Goal: Information Seeking & Learning: Learn about a topic

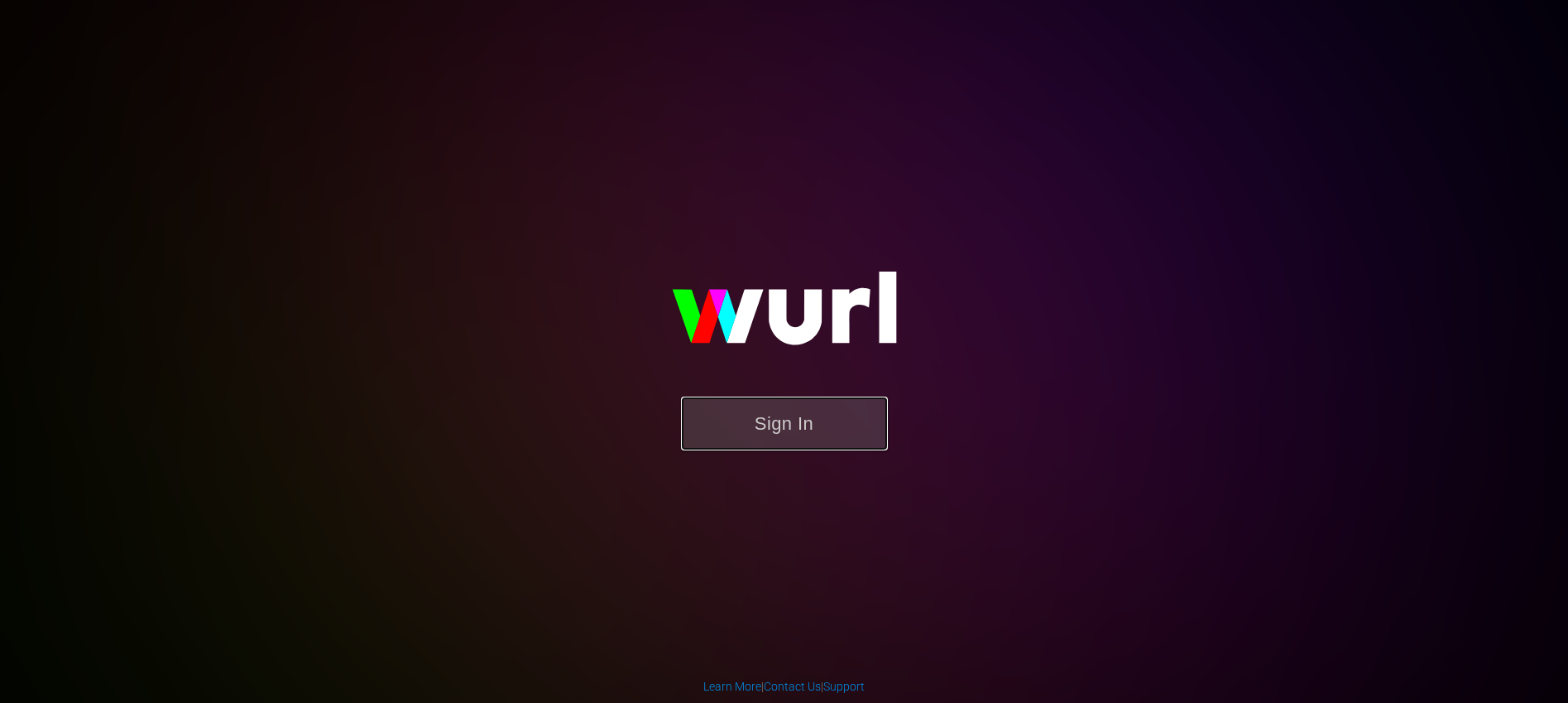
click at [828, 432] on button "Sign In" at bounding box center [784, 423] width 207 height 54
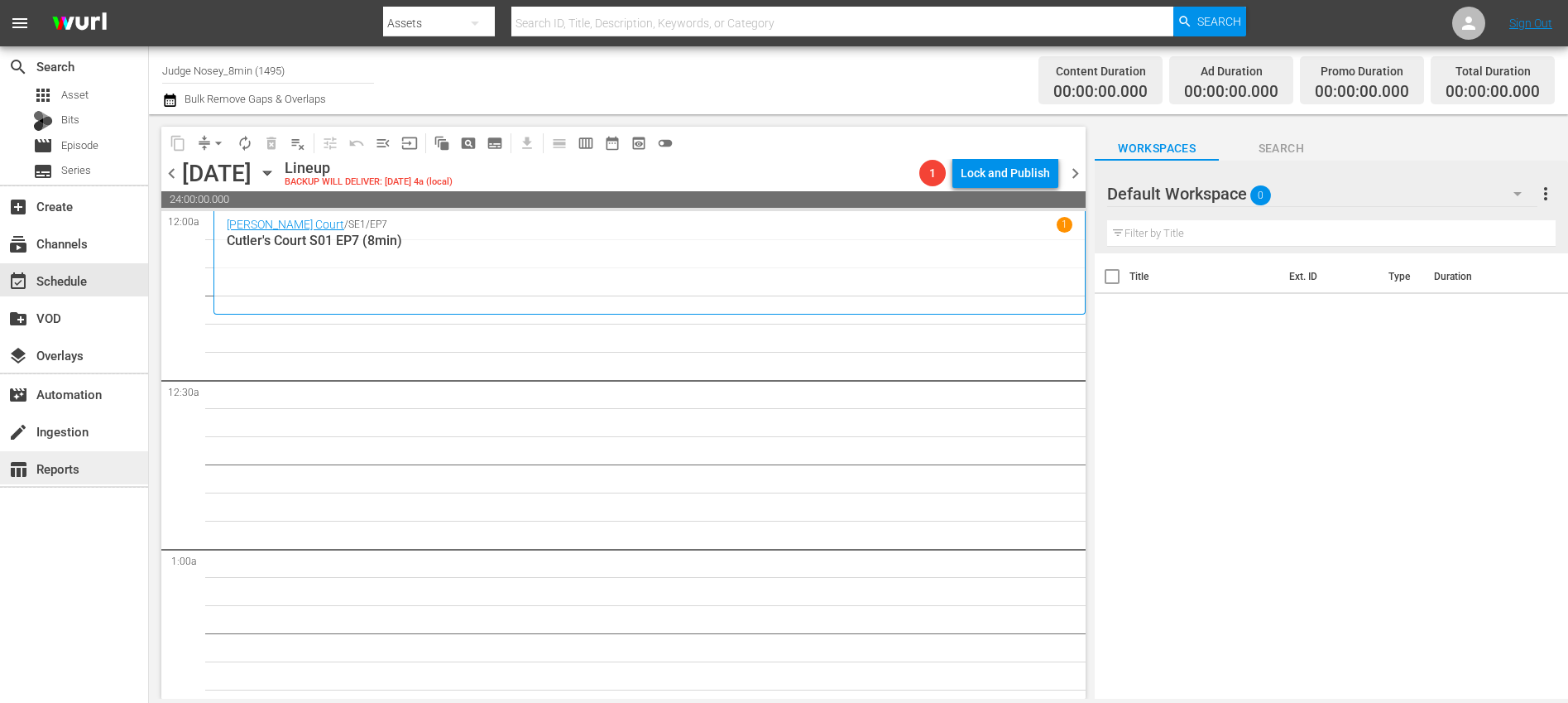
click at [101, 461] on div "table_chart Reports" at bounding box center [74, 467] width 148 height 33
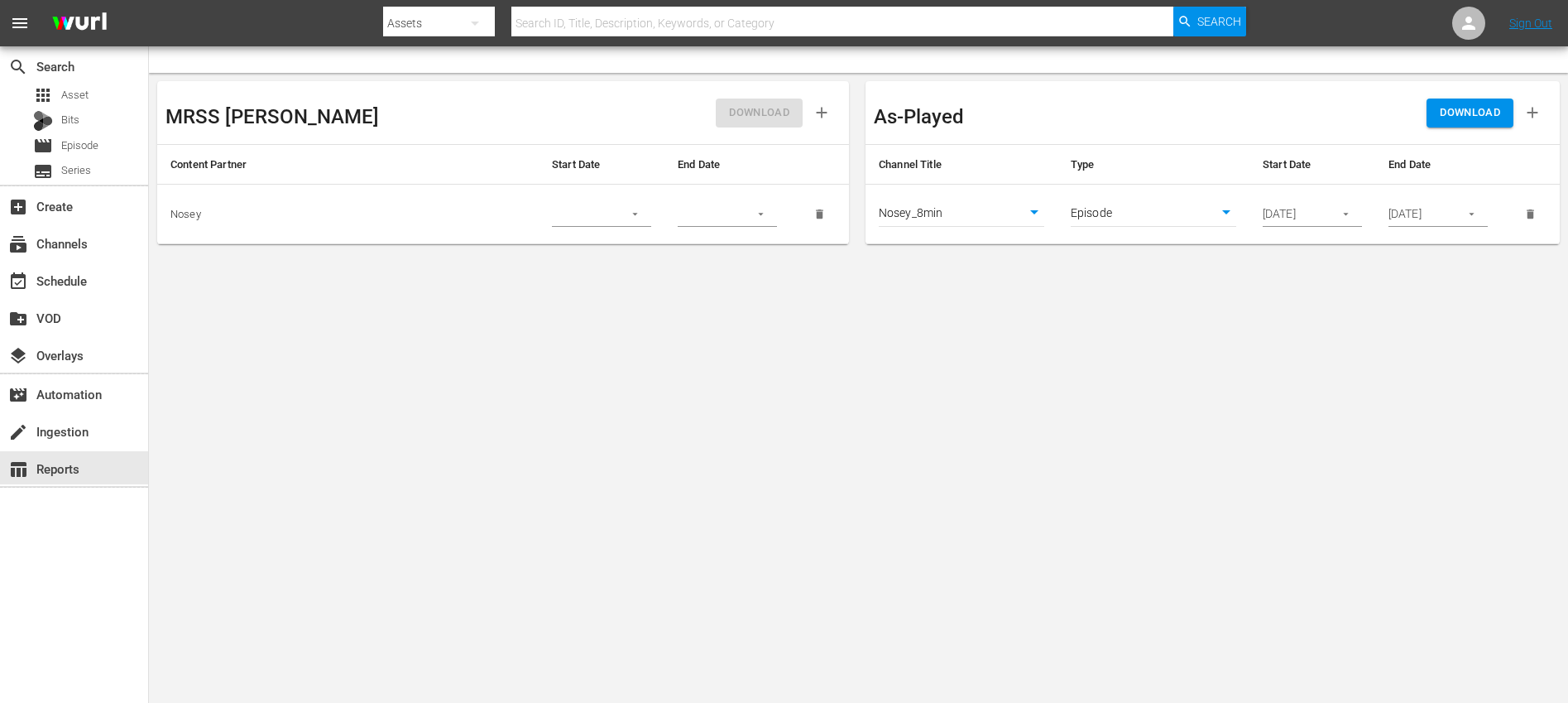
click at [1345, 210] on icon "button" at bounding box center [1346, 214] width 13 height 13
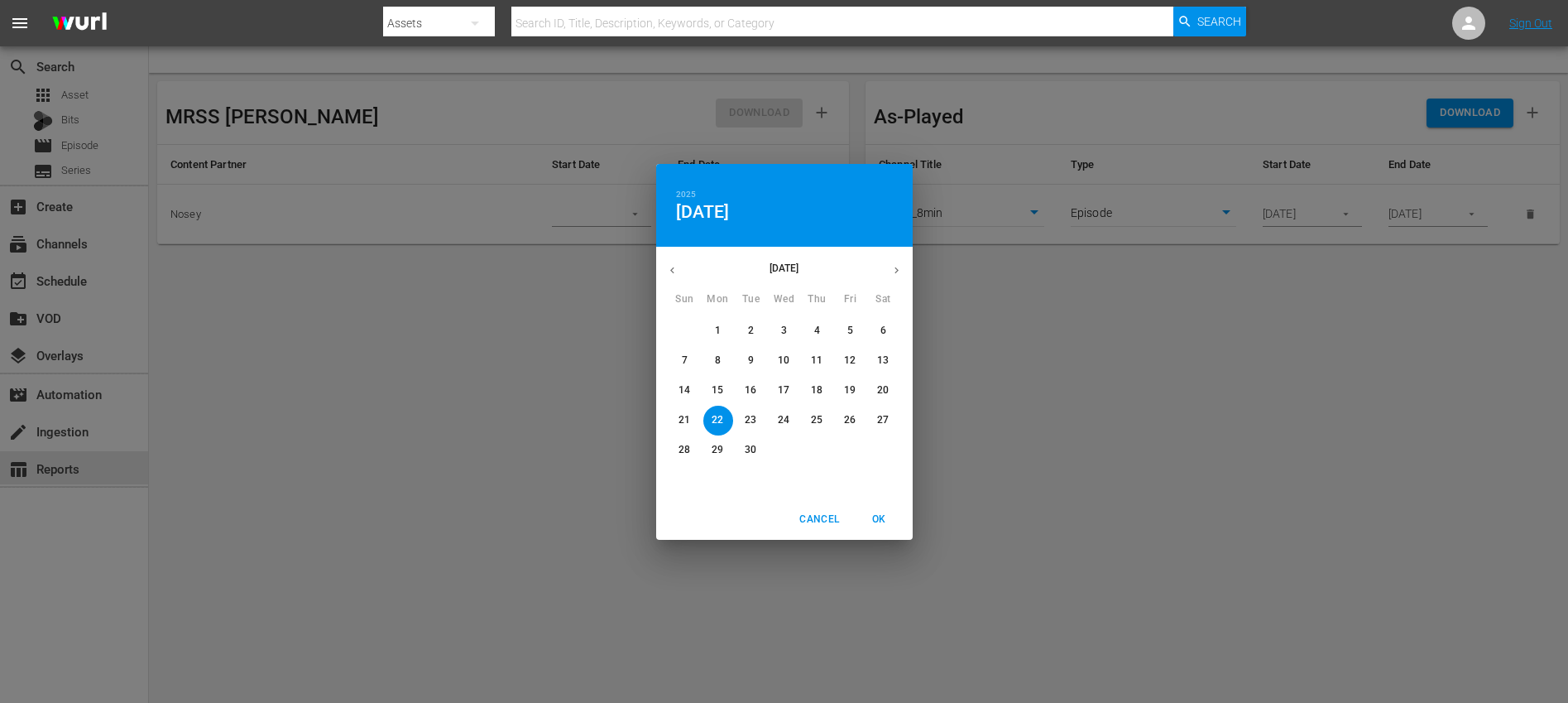
click at [1345, 210] on div "2025 Mon, Sep [DATE] Mon Tue Wed Thu Fri Sat 31 1 2 3 4 5 6 7 8 9 10 11 12 13 1…" at bounding box center [784, 352] width 1568 height 703
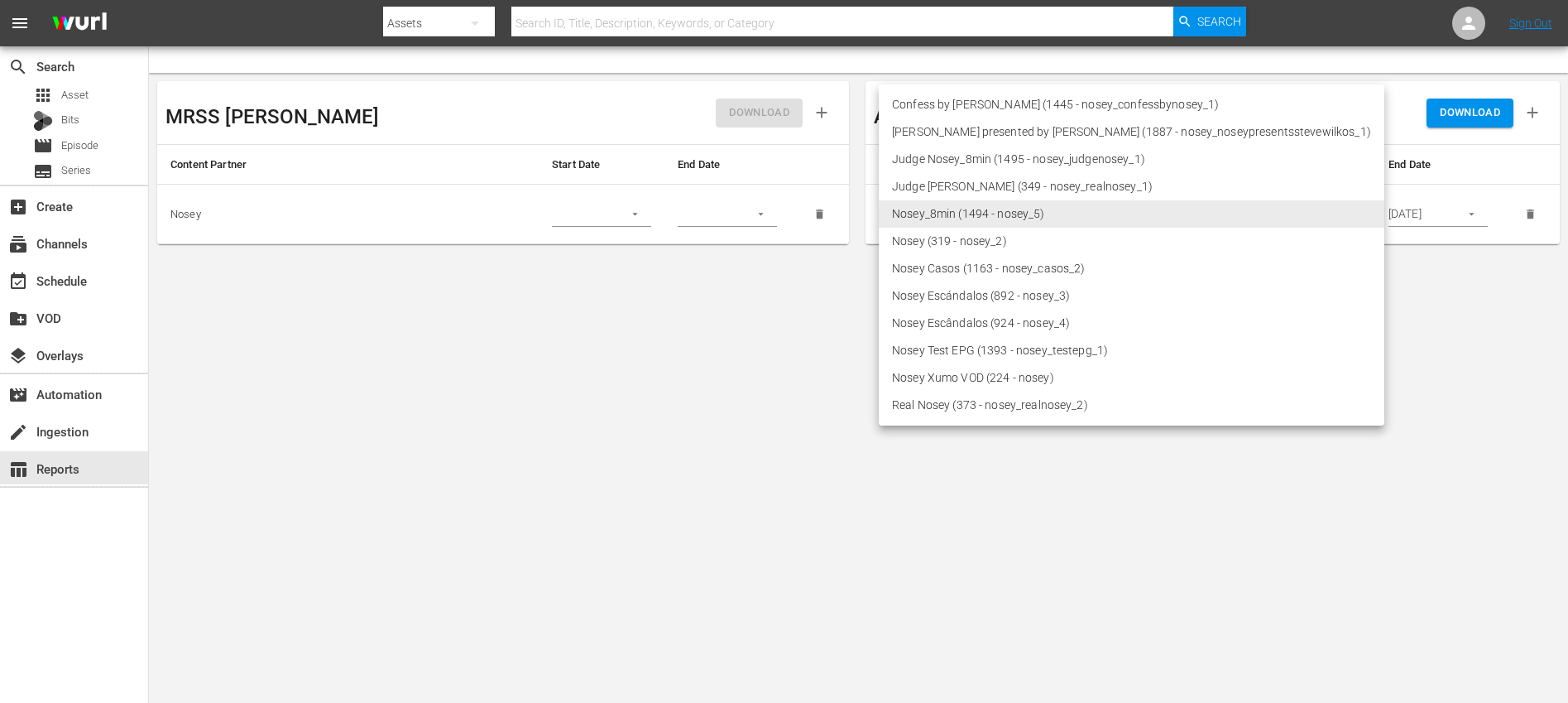
click at [1013, 213] on body "menu Search By Assets Search ID, Title, Description, Keywords, or Category Sear…" at bounding box center [784, 352] width 1568 height 703
click at [1015, 241] on li "Nosey (319 - nosey_2)" at bounding box center [1132, 241] width 505 height 27
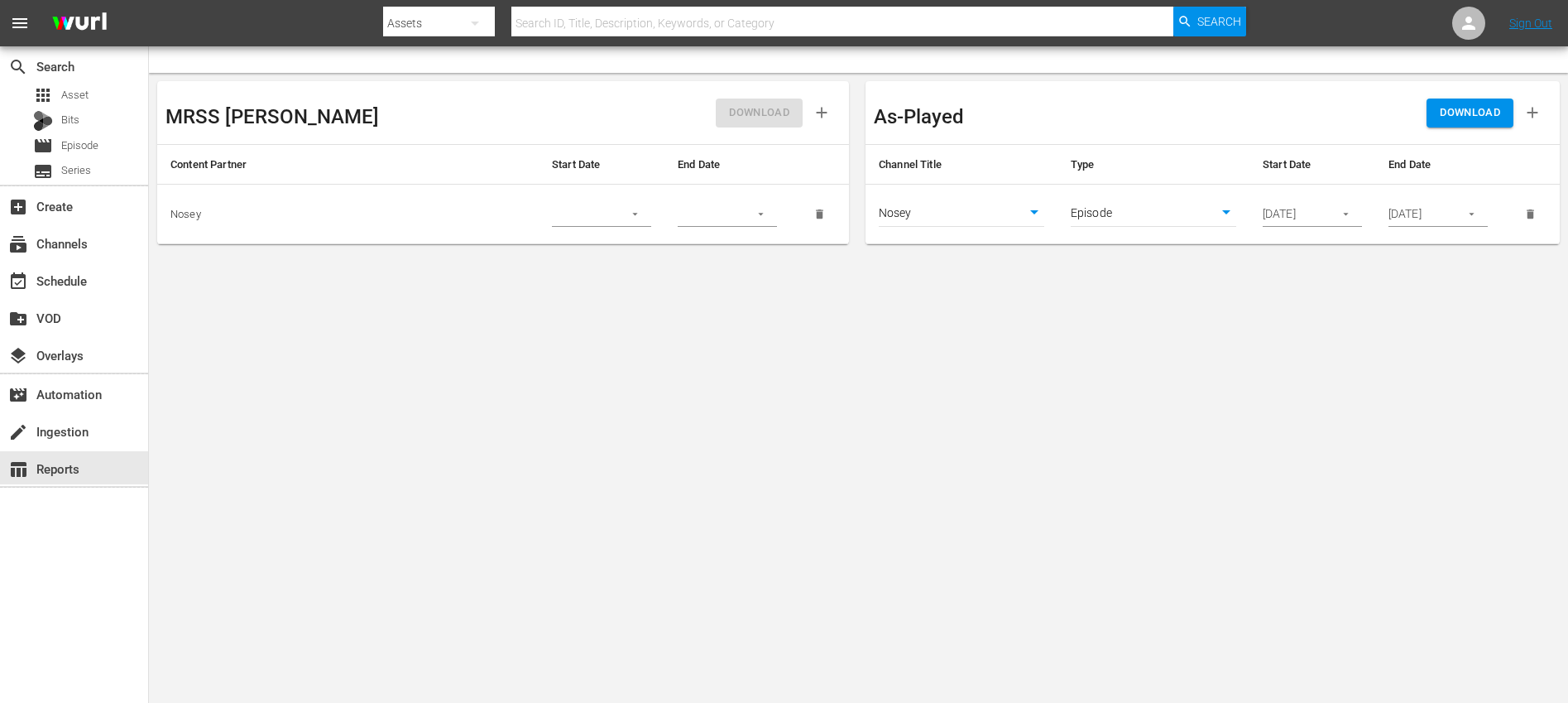
click at [1036, 212] on body "menu Search By Assets Search ID, Title, Description, Keywords, or Category Sear…" at bounding box center [784, 352] width 1568 height 703
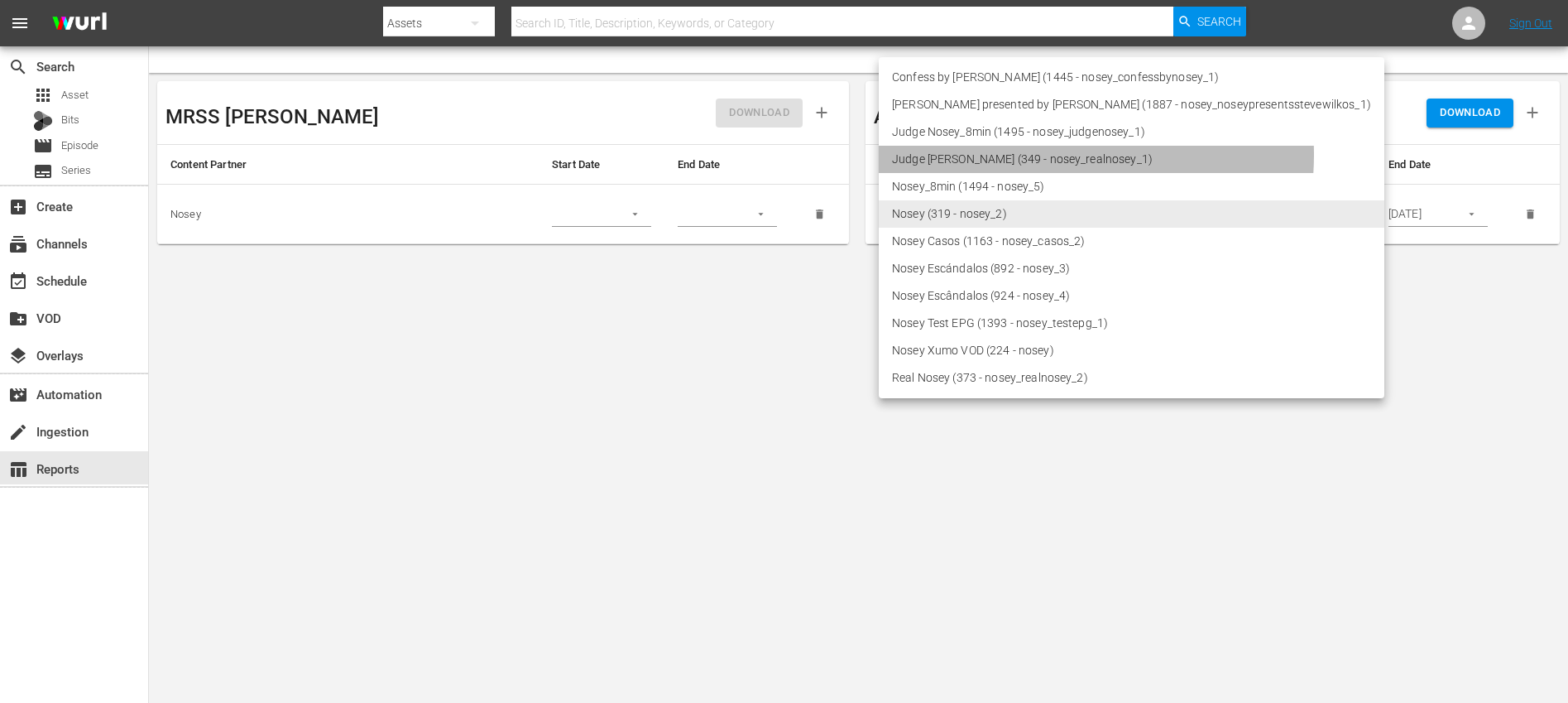
click at [1039, 155] on li "Judge [PERSON_NAME] (349 - nosey_realnosey_1)" at bounding box center [1132, 159] width 505 height 27
type input "349"
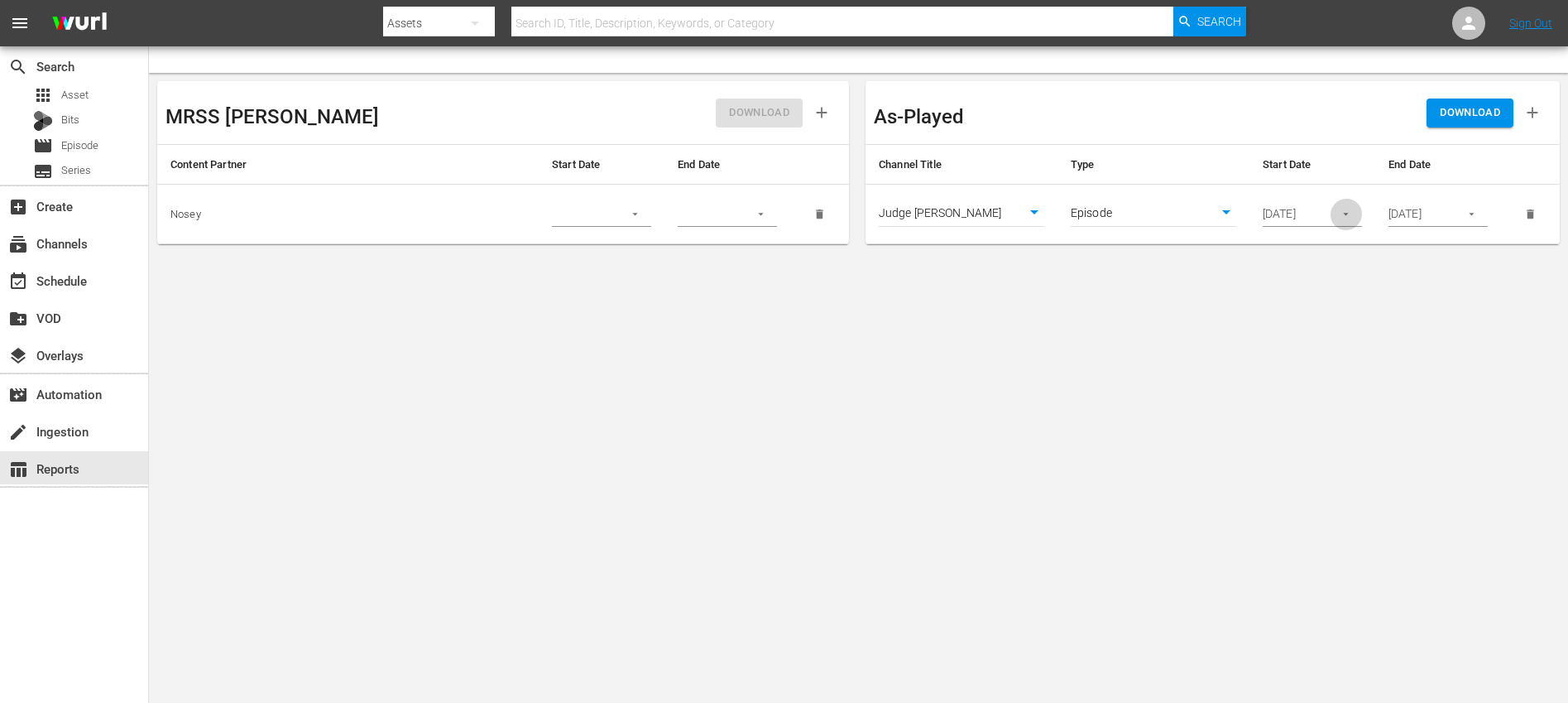
click at [1348, 214] on icon "button" at bounding box center [1346, 214] width 13 height 13
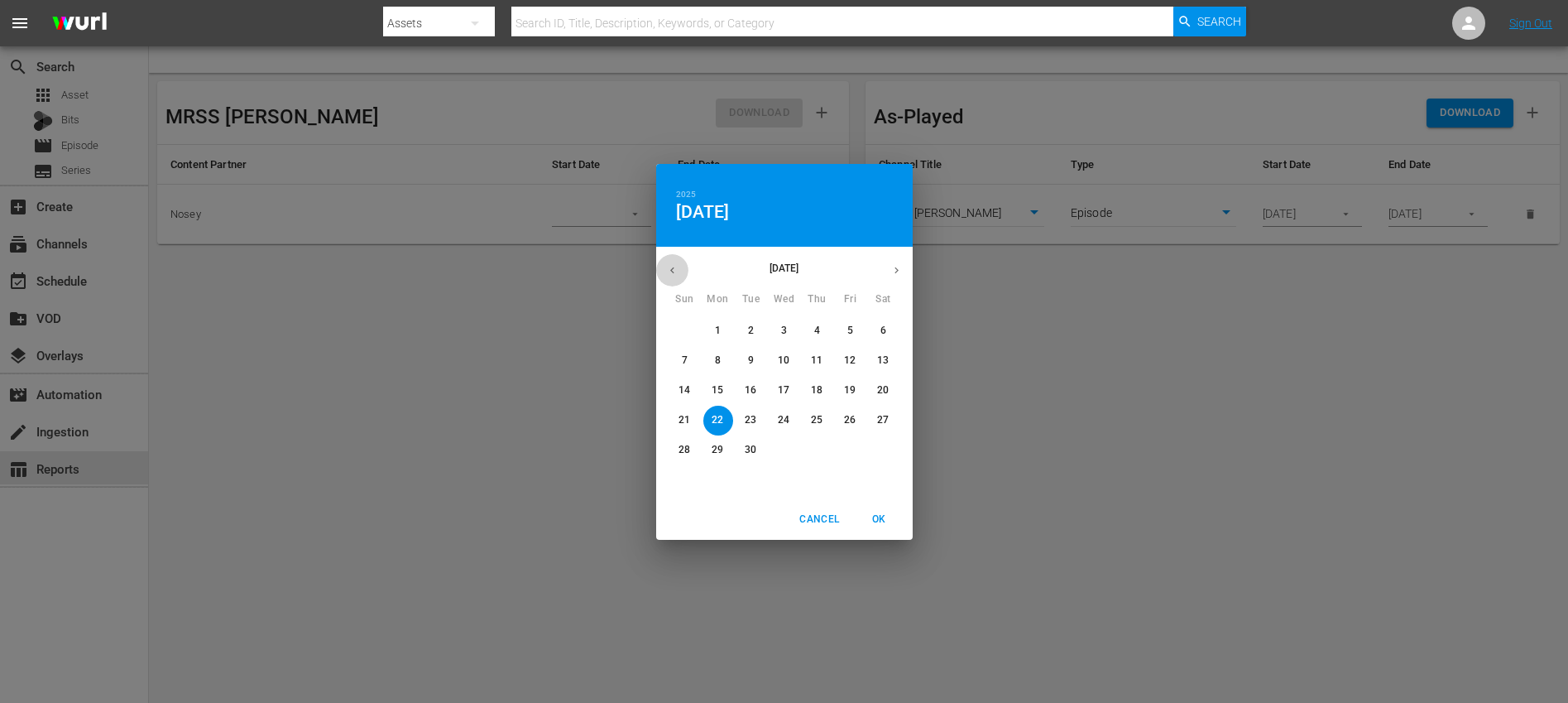
click at [668, 275] on icon "button" at bounding box center [672, 270] width 13 height 13
click at [669, 271] on icon "button" at bounding box center [672, 270] width 13 height 13
click at [669, 271] on div "[DATE]" at bounding box center [784, 271] width 256 height 32
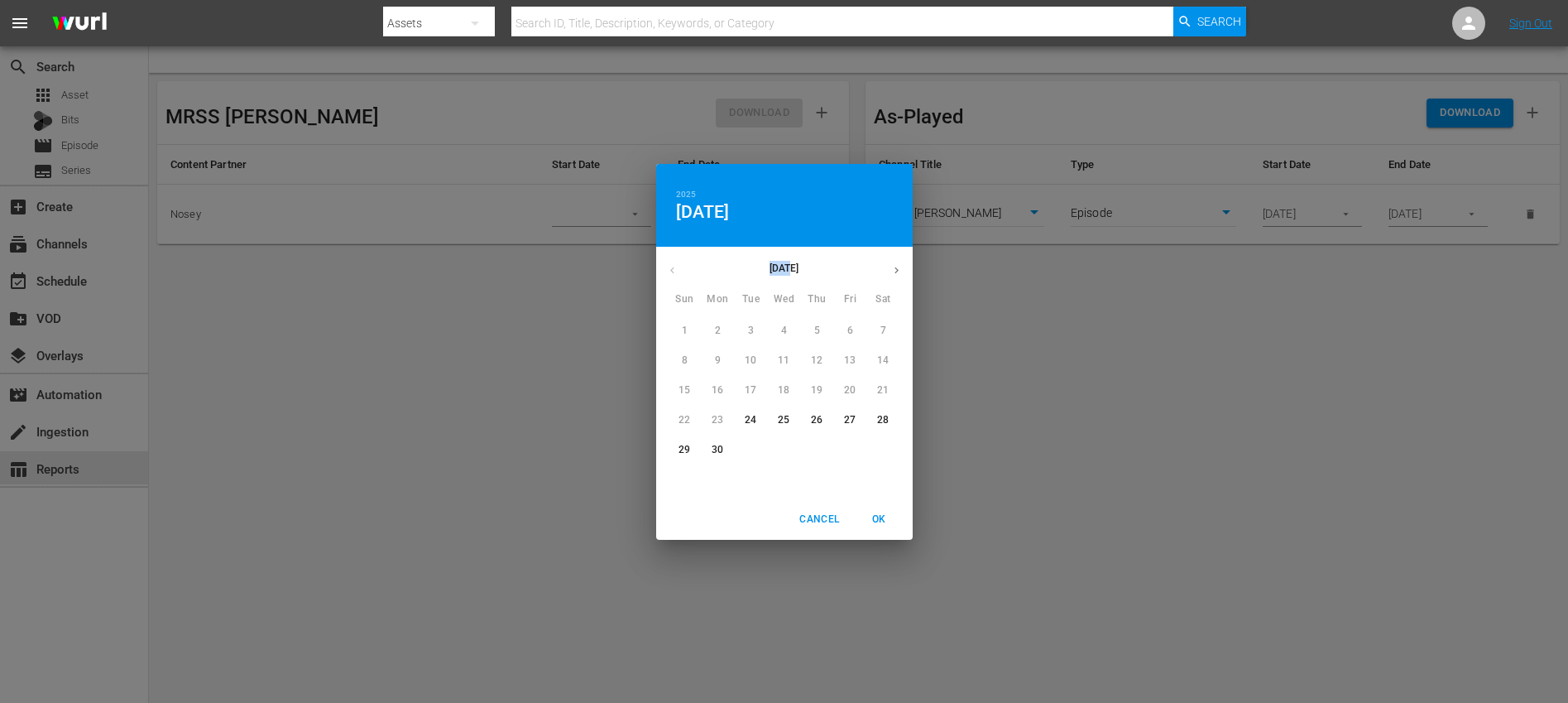
click at [669, 271] on div "[DATE]" at bounding box center [784, 271] width 256 height 32
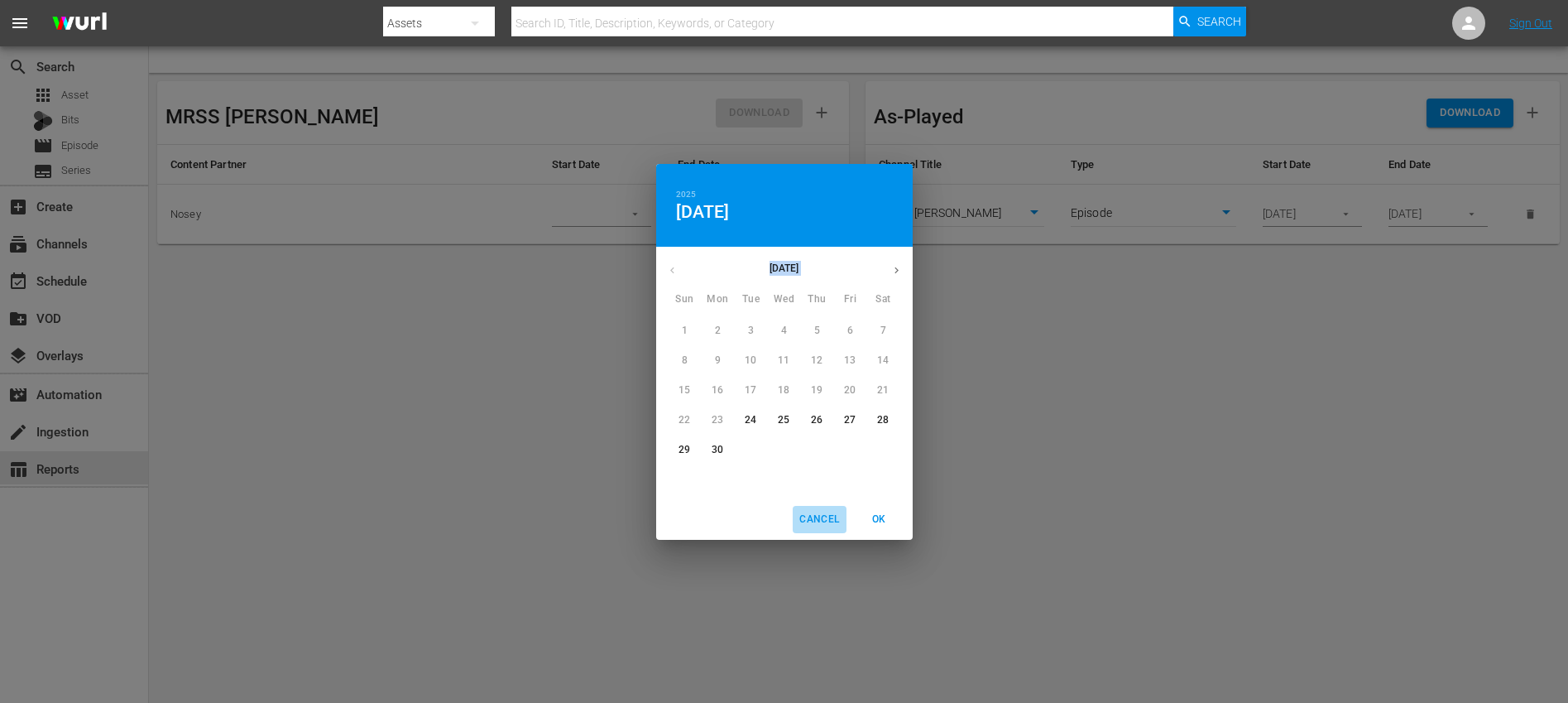
click at [829, 525] on span "Cancel" at bounding box center [818, 519] width 40 height 17
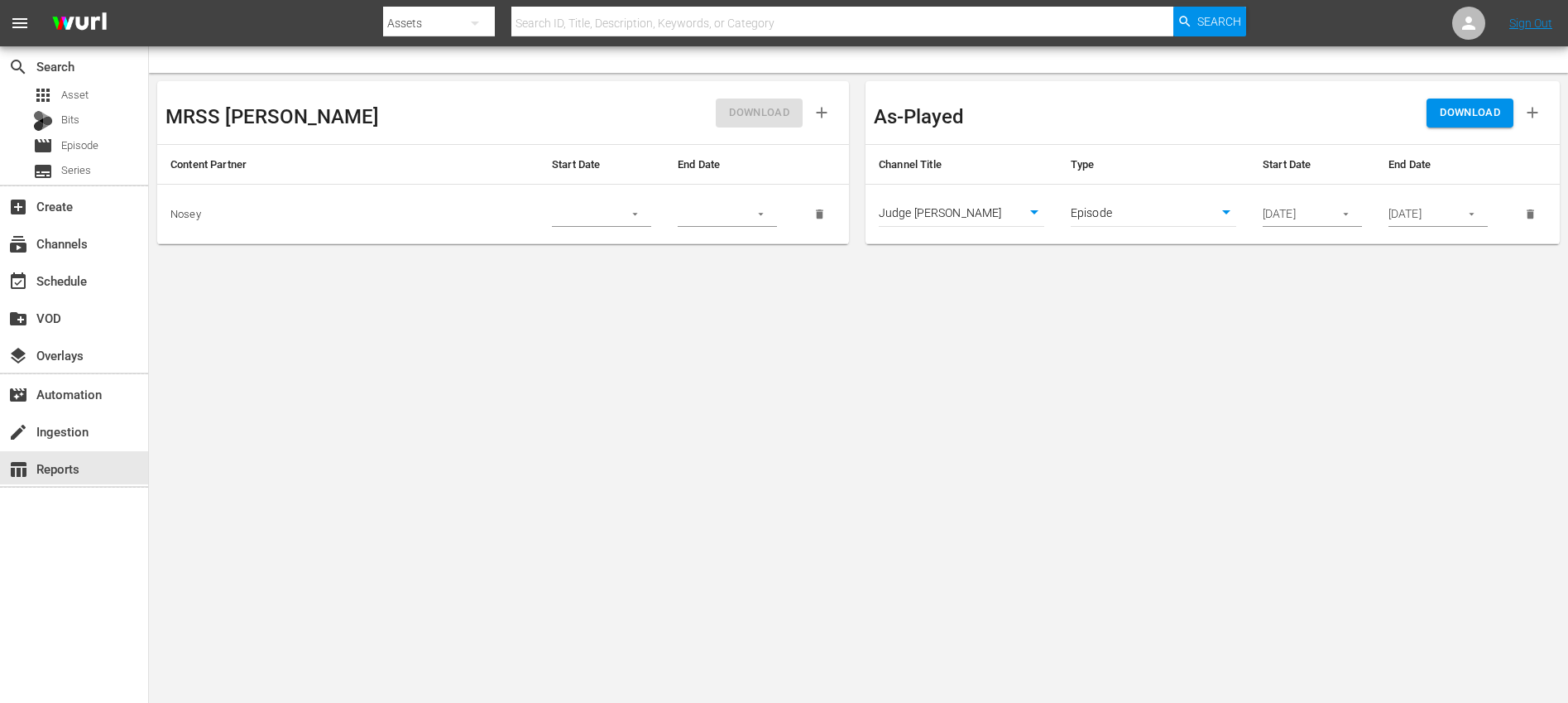
click at [804, 434] on body "menu Search By Assets Search ID, Title, Description, Keywords, or Category Sear…" at bounding box center [784, 352] width 1568 height 703
click at [98, 151] on span "Episode" at bounding box center [80, 145] width 37 height 16
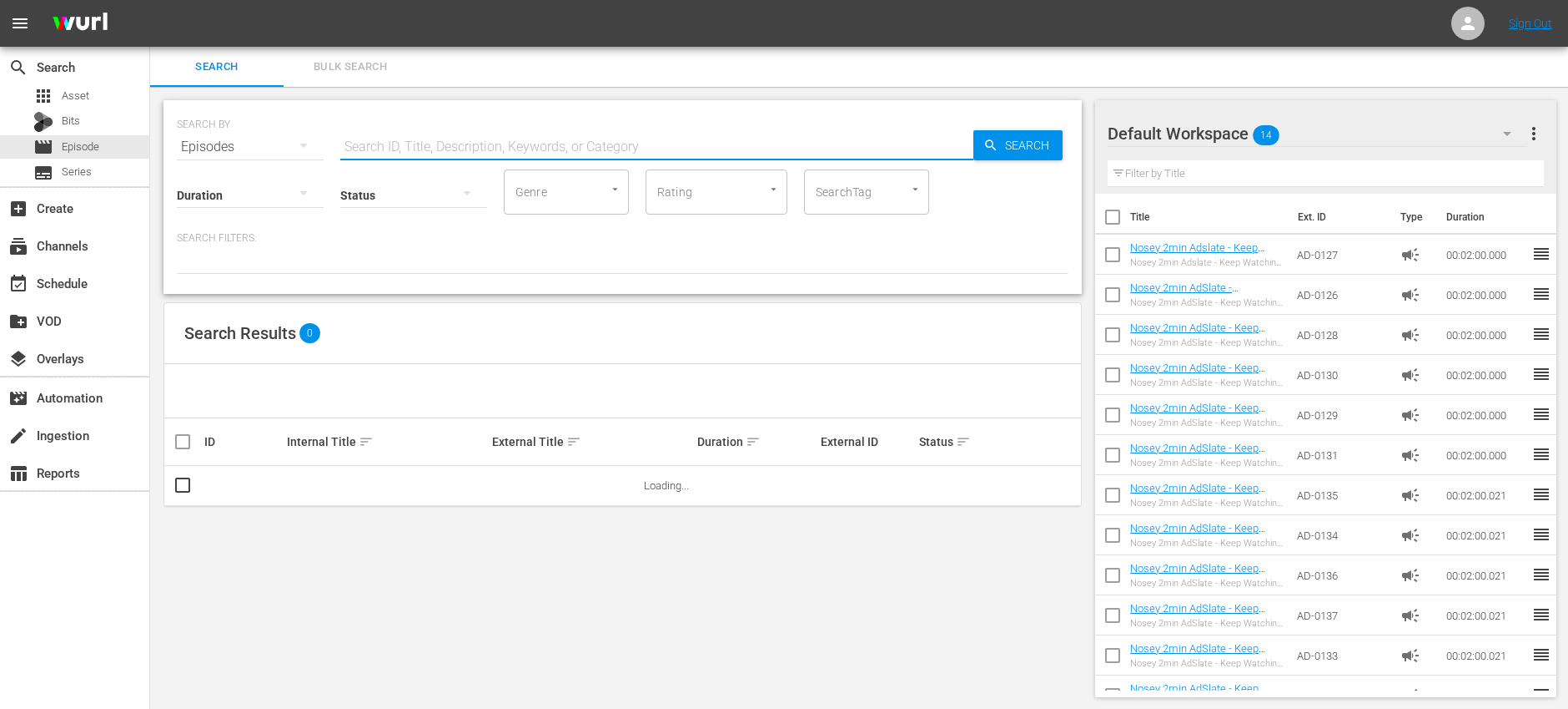
click at [452, 152] on input "text" at bounding box center [657, 147] width 633 height 40
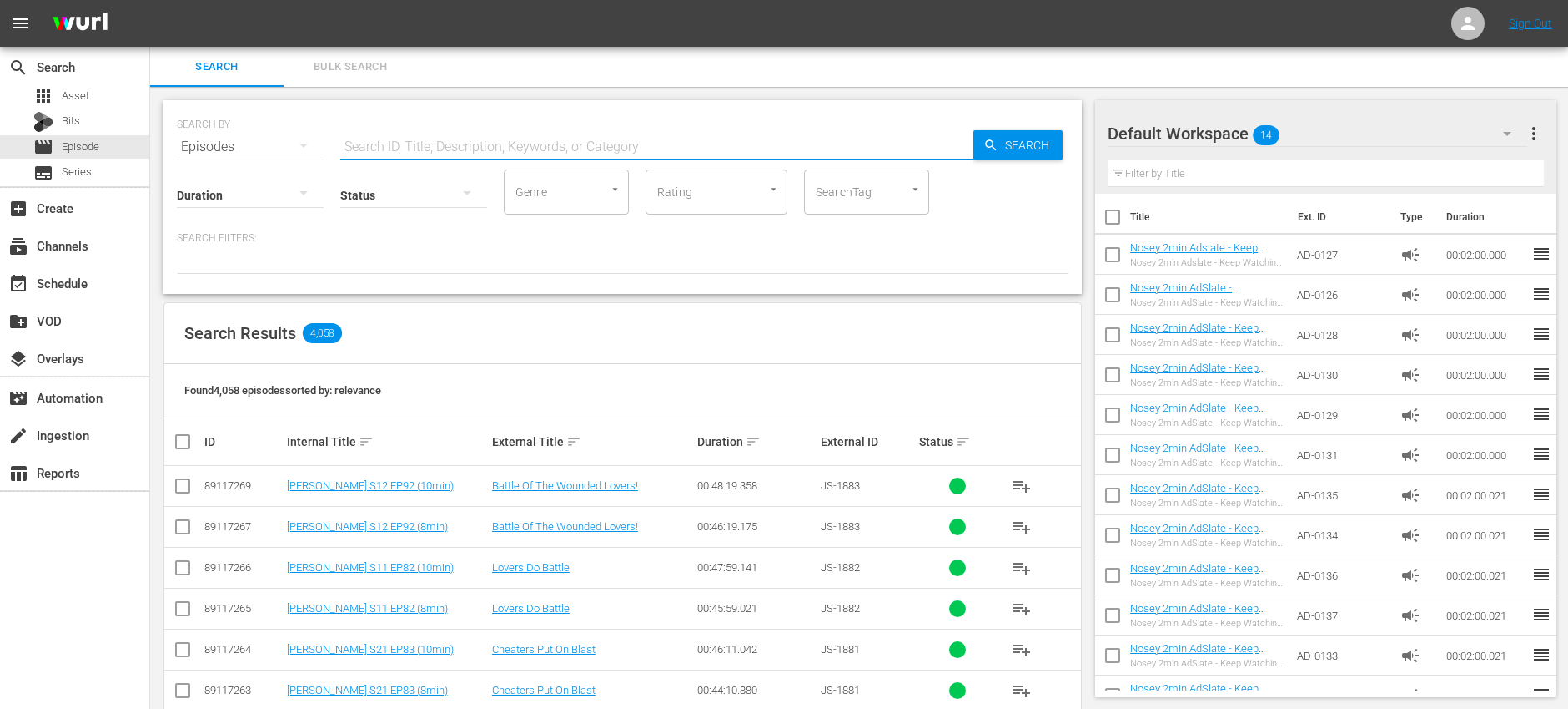
paste input "DC-2210"
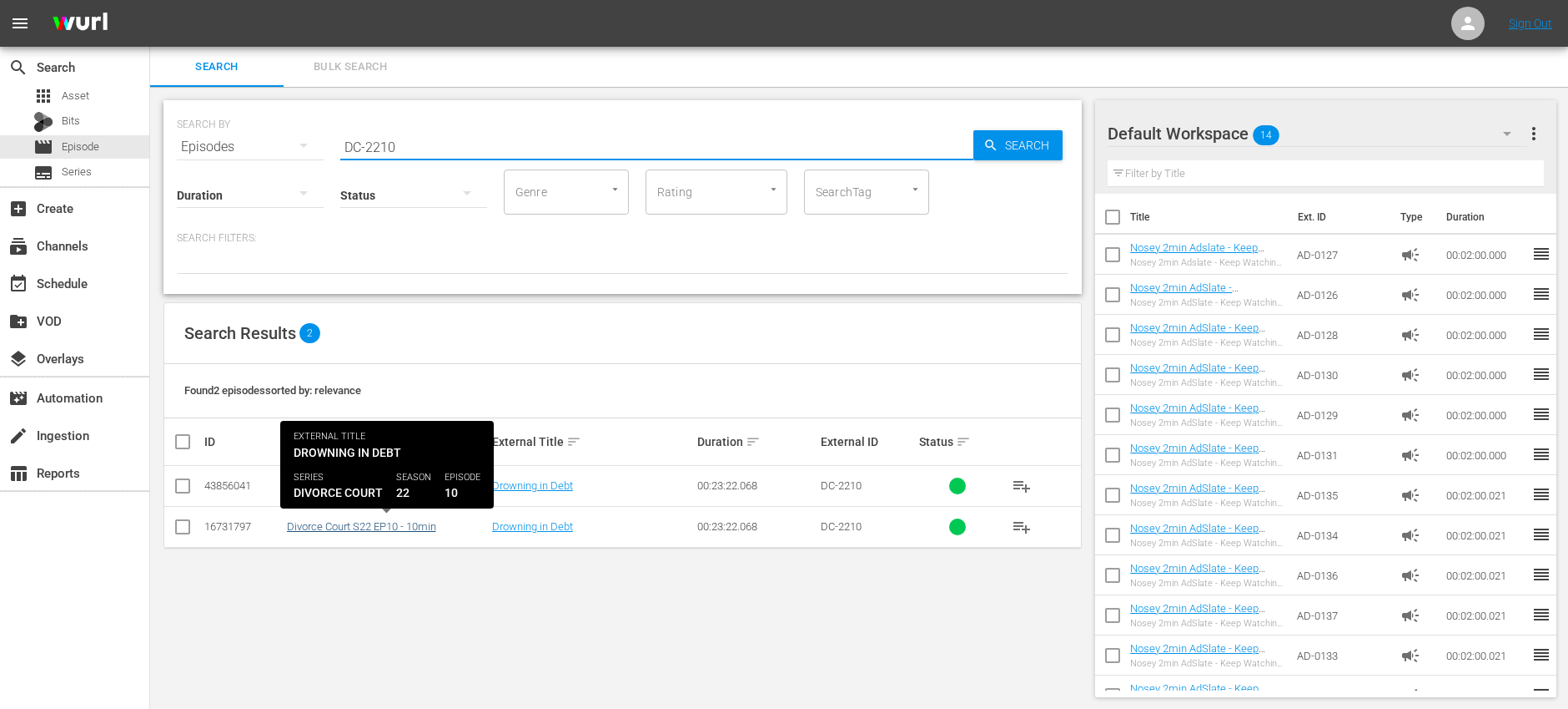
type input "DC-2210"
click at [411, 523] on link "Divorce Court S22 EP10 - 10min" at bounding box center [362, 526] width 149 height 13
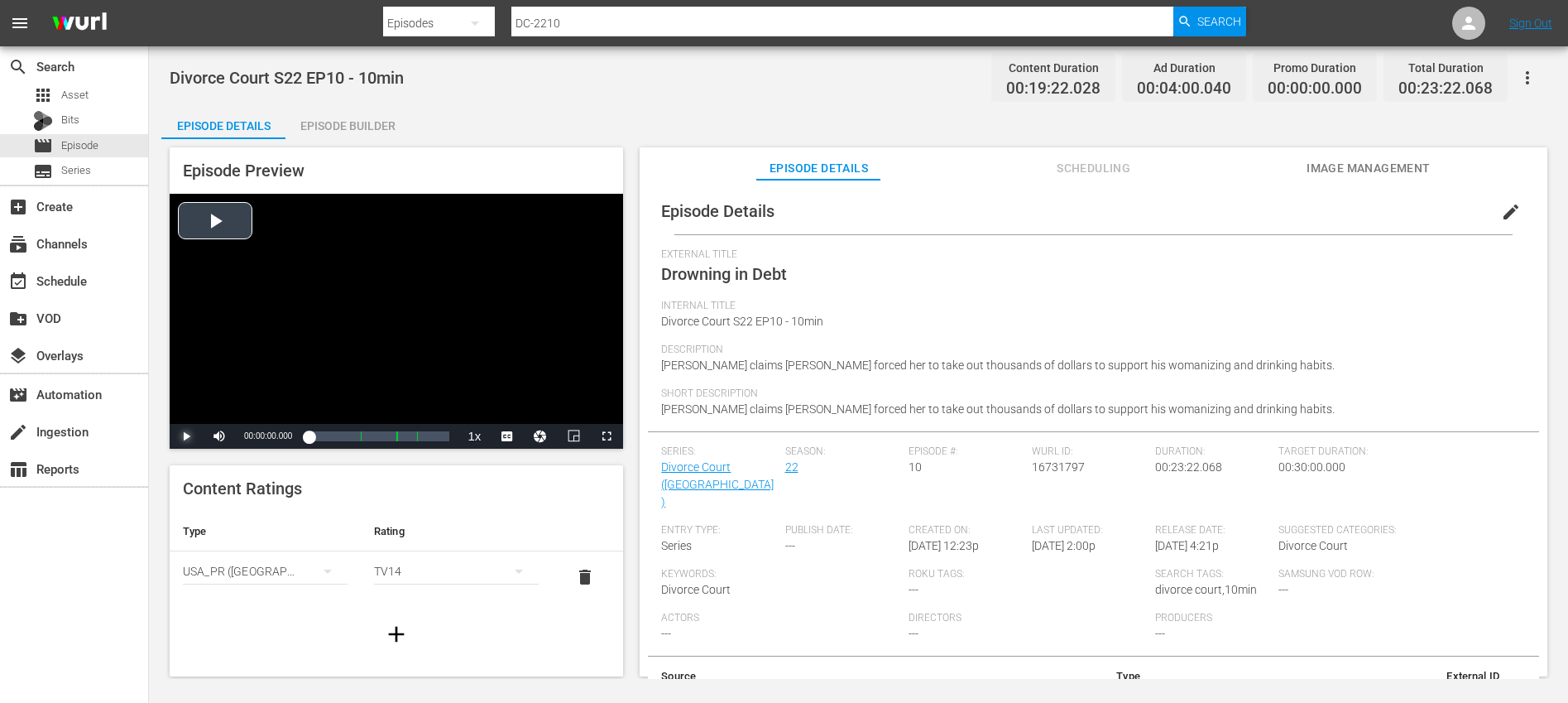
click at [186, 437] on span "Video Player" at bounding box center [186, 437] width 0 height 0
click at [320, 438] on div "00:00:00.970" at bounding box center [315, 436] width 12 height 16
click at [310, 441] on div "00:02:16.907" at bounding box center [310, 436] width 2 height 16
click at [311, 440] on div "00:00:28.538" at bounding box center [310, 436] width 3 height 16
click at [186, 437] on span "Video Player" at bounding box center [186, 437] width 0 height 0
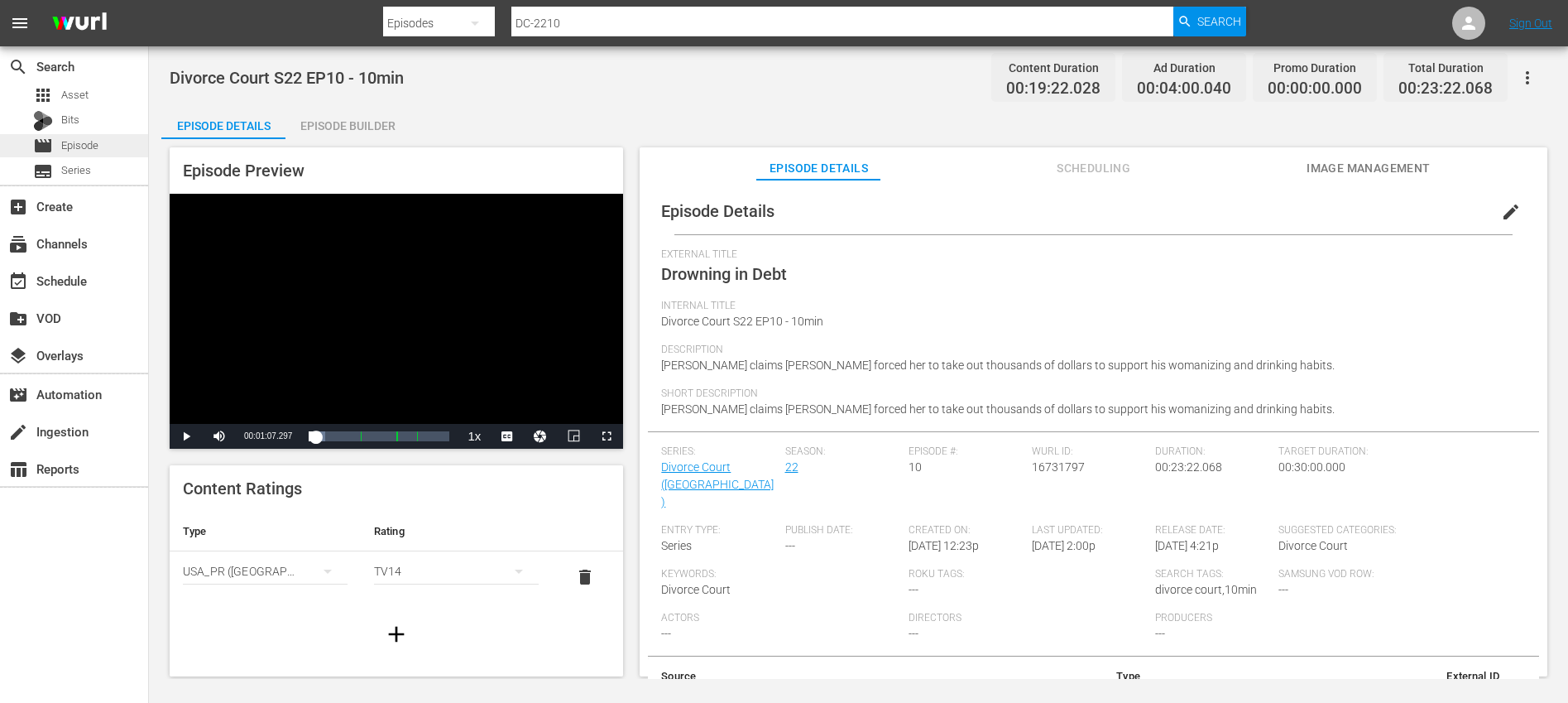
click at [74, 146] on span "Episode" at bounding box center [80, 145] width 37 height 16
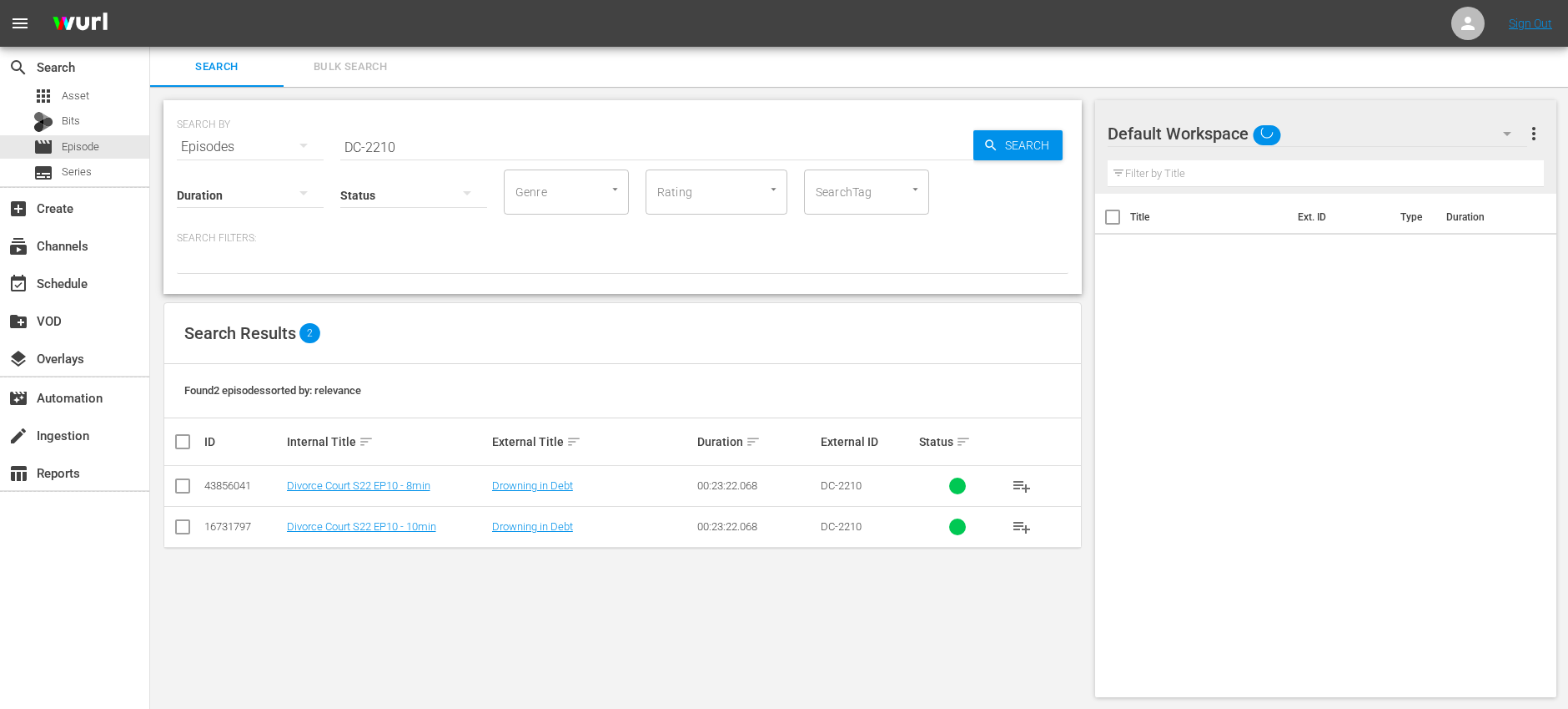
click at [538, 140] on input "DC-2210" at bounding box center [657, 147] width 633 height 40
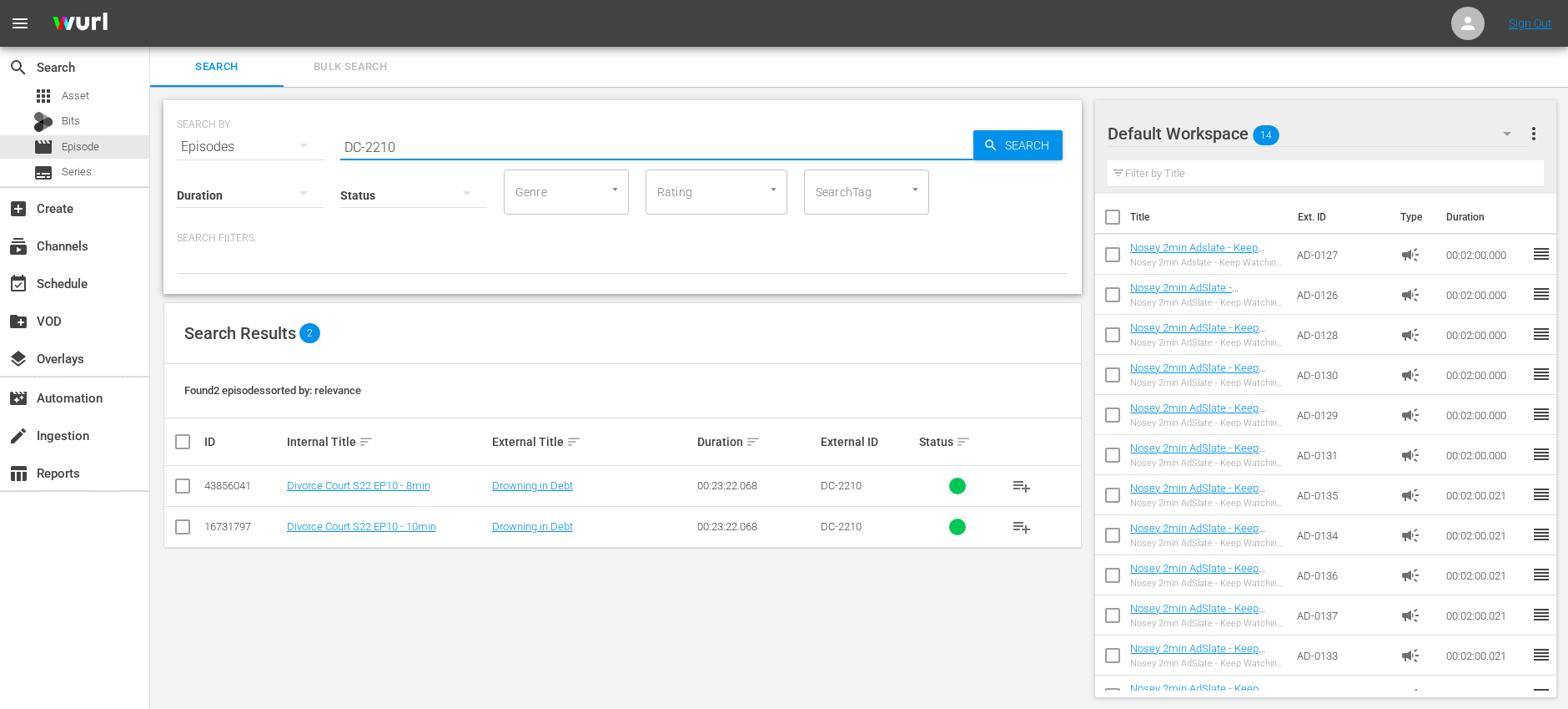
click at [538, 140] on input "DC-2210" at bounding box center [657, 147] width 633 height 40
paste input "02"
type input "DC-2202"
click at [368, 518] on td "Divorce Court S22 EP02 - 10min" at bounding box center [387, 526] width 205 height 41
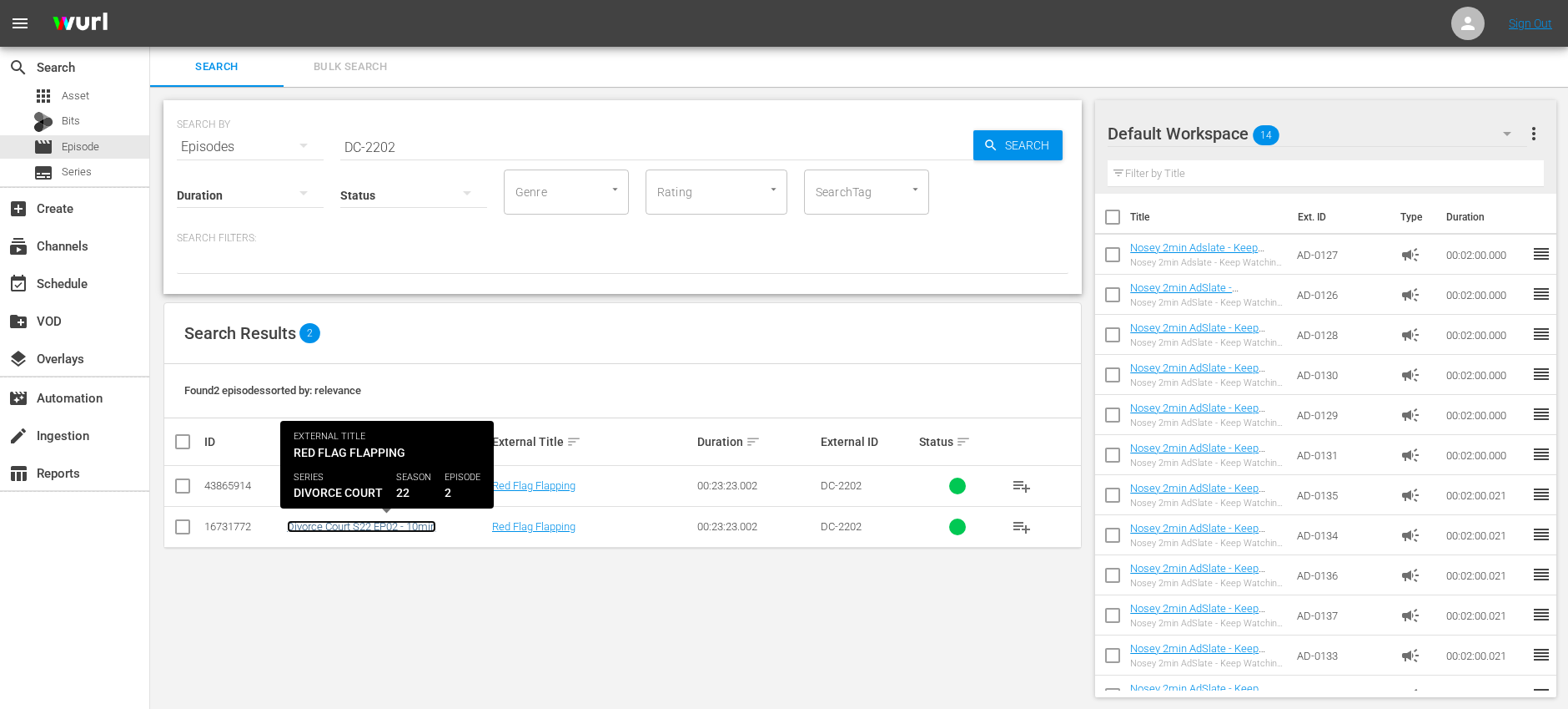
click at [370, 526] on link "Divorce Court S22 EP02 - 10min" at bounding box center [362, 526] width 149 height 13
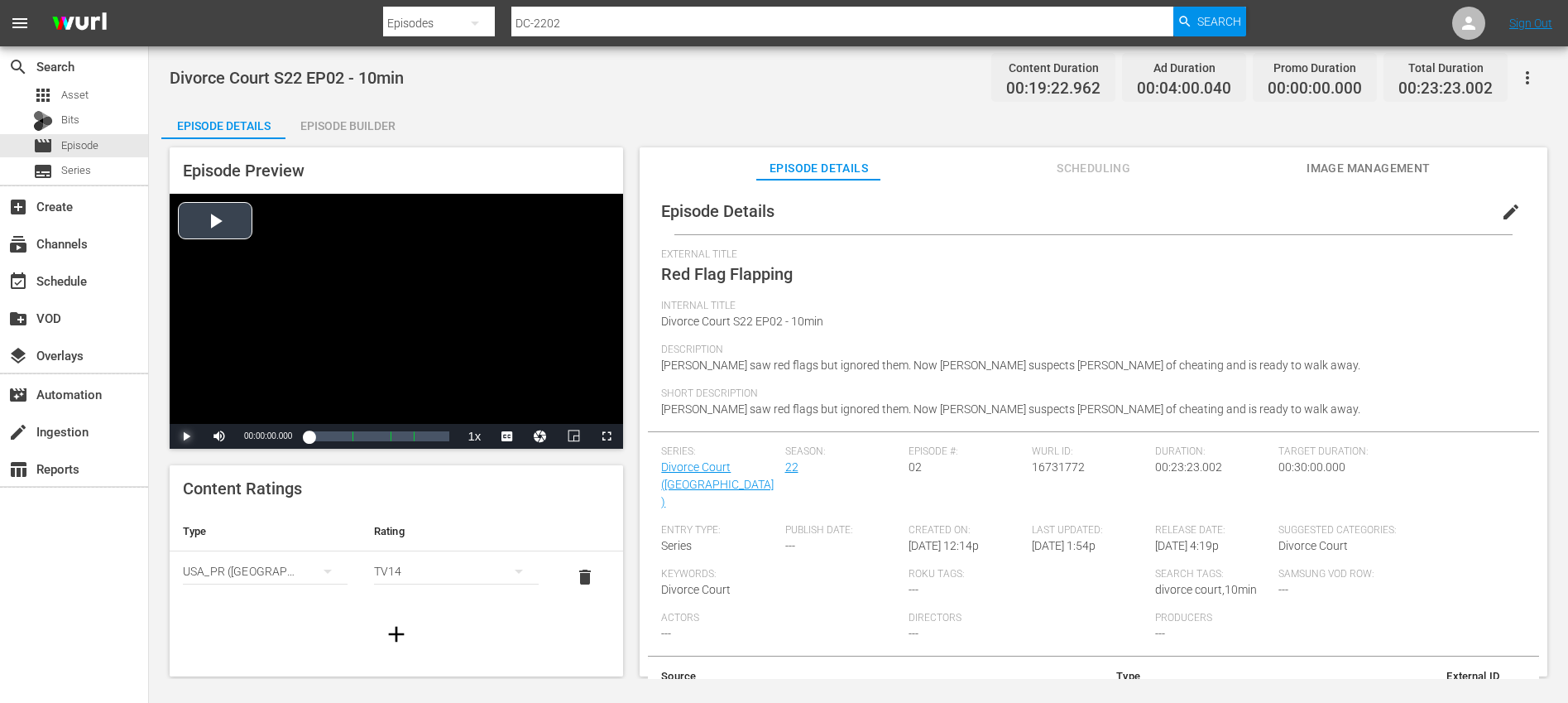
click at [186, 437] on span "Video Player" at bounding box center [186, 437] width 0 height 0
click at [309, 437] on div "00:00:02.764" at bounding box center [309, 436] width 0 height 16
click at [312, 437] on div "00:00:33.853" at bounding box center [311, 436] width 3 height 16
click at [186, 437] on span "Video Player" at bounding box center [186, 437] width 0 height 0
click at [117, 147] on div "movie Episode" at bounding box center [74, 146] width 148 height 23
